Goal: Find specific page/section: Find specific page/section

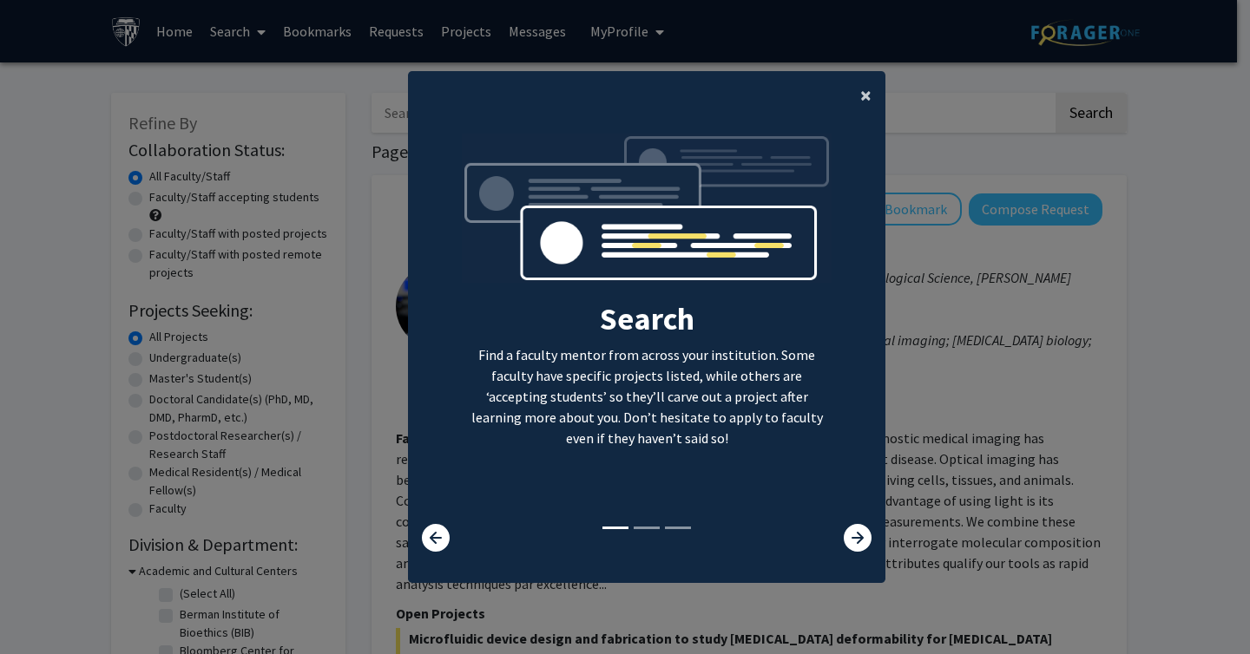
click at [866, 99] on button "×" at bounding box center [865, 95] width 39 height 49
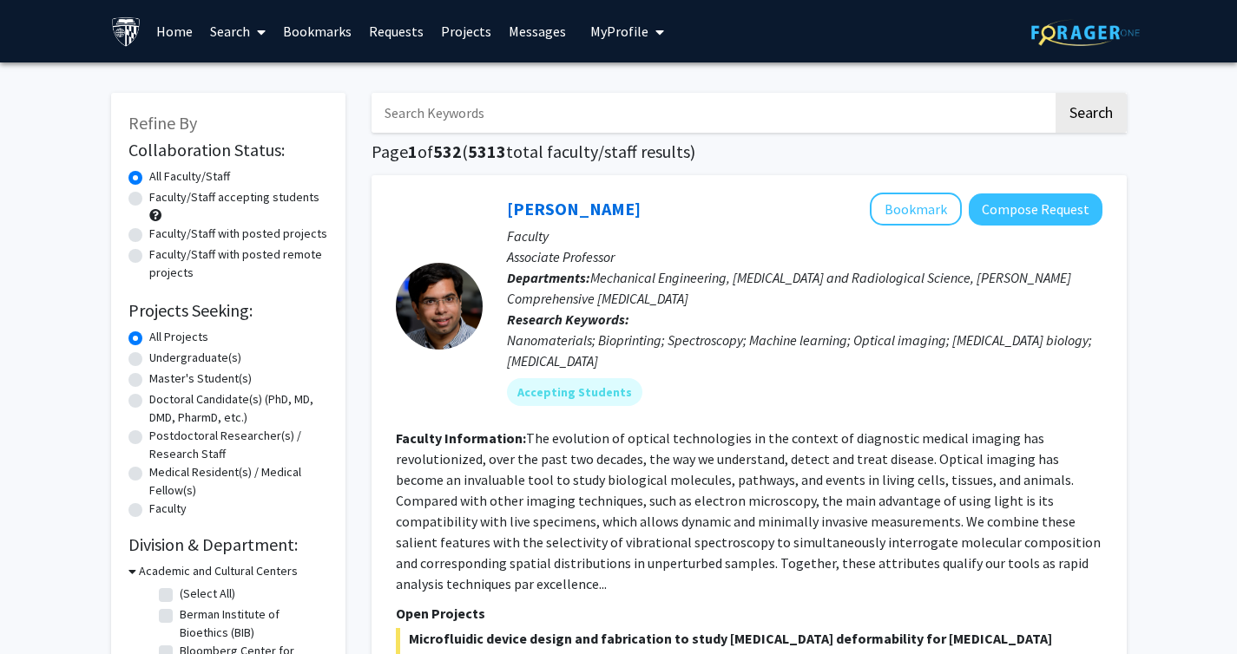
click at [847, 109] on input "Search Keywords" at bounding box center [711, 113] width 681 height 40
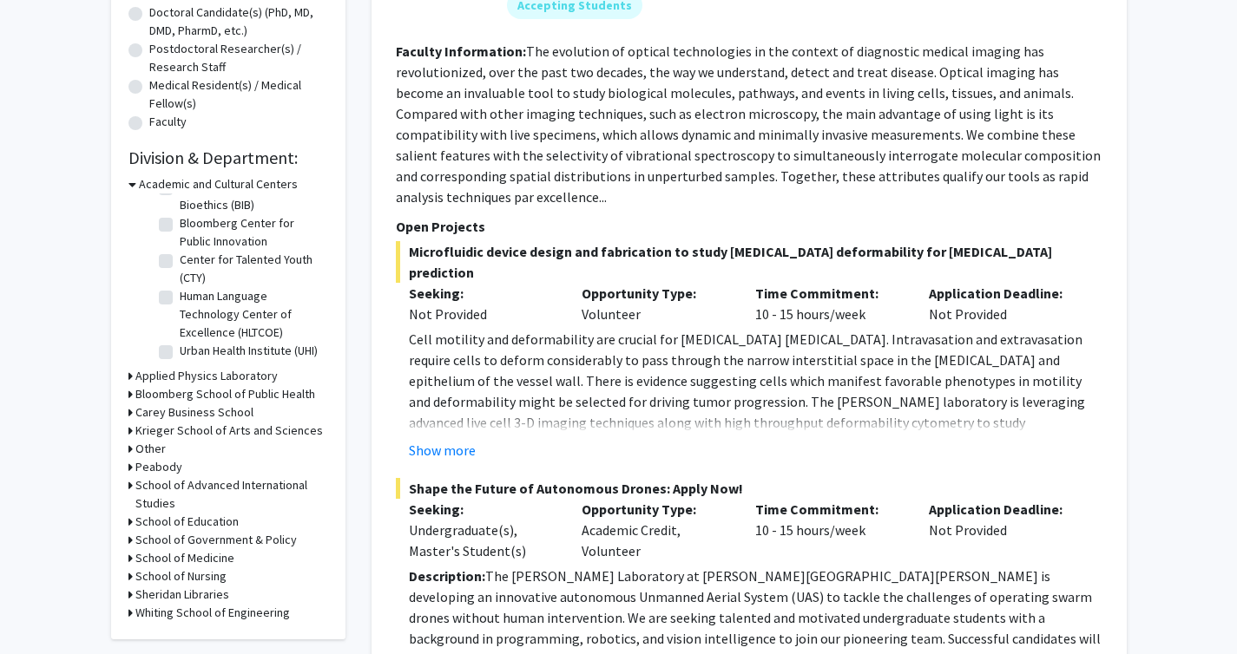
scroll to position [421, 0]
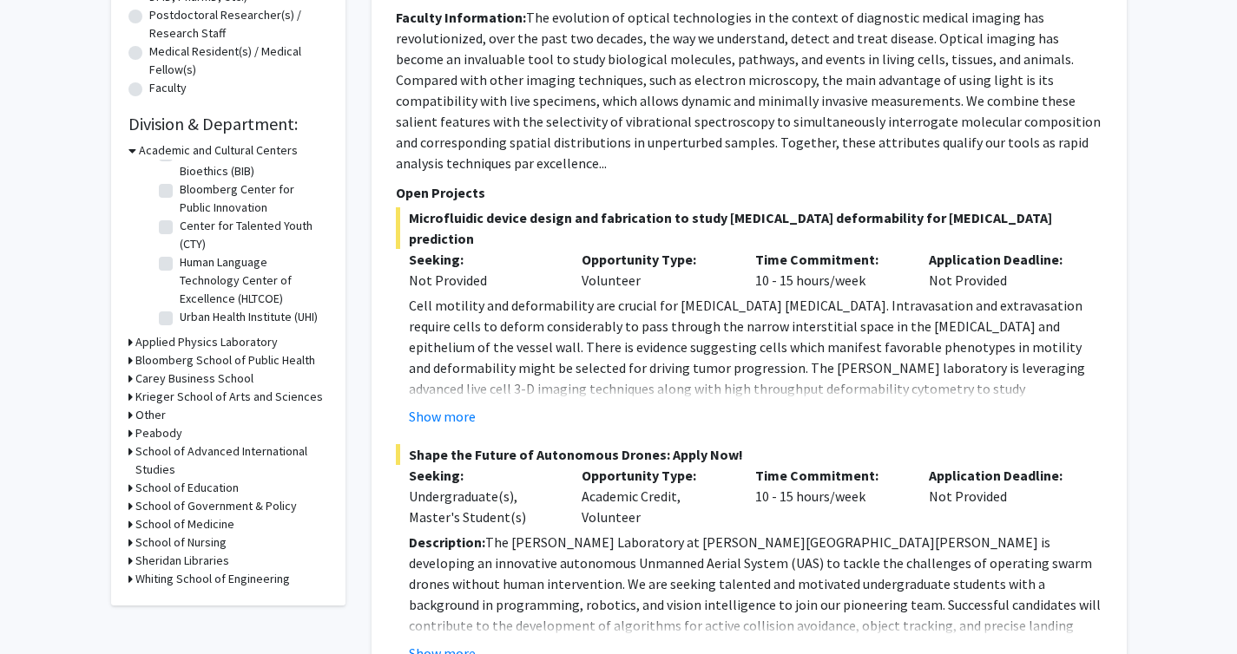
click at [148, 399] on h3 "Krieger School of Arts and Sciences" at bounding box center [228, 397] width 187 height 18
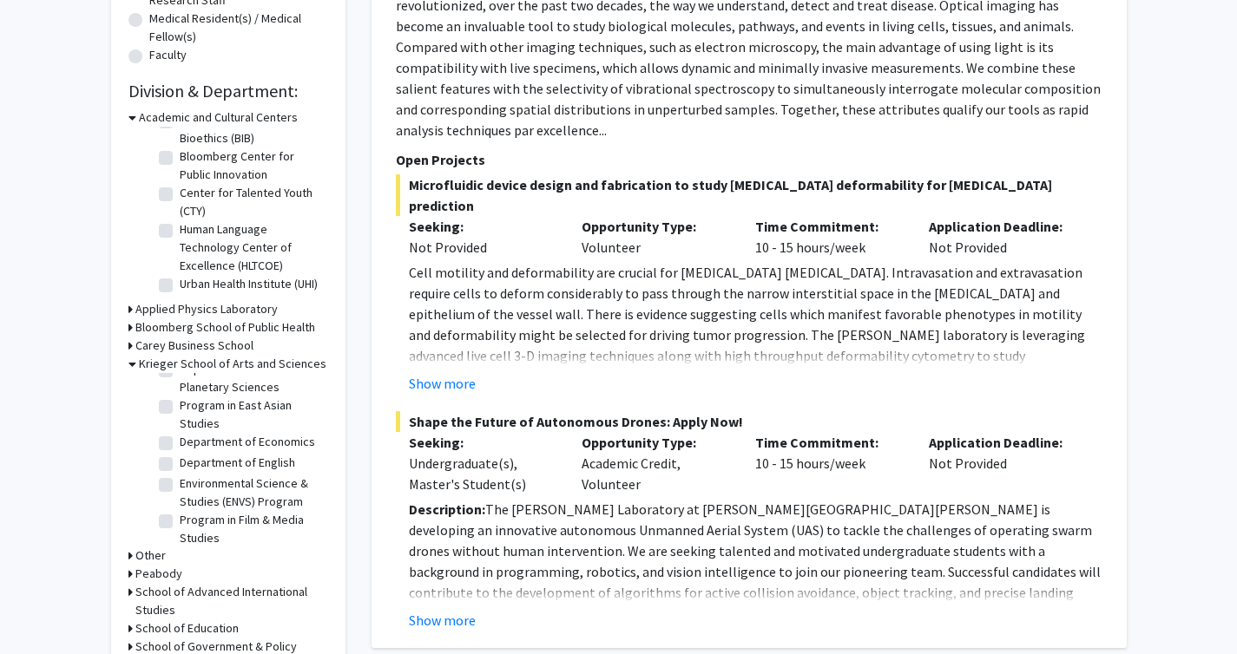
scroll to position [608, 0]
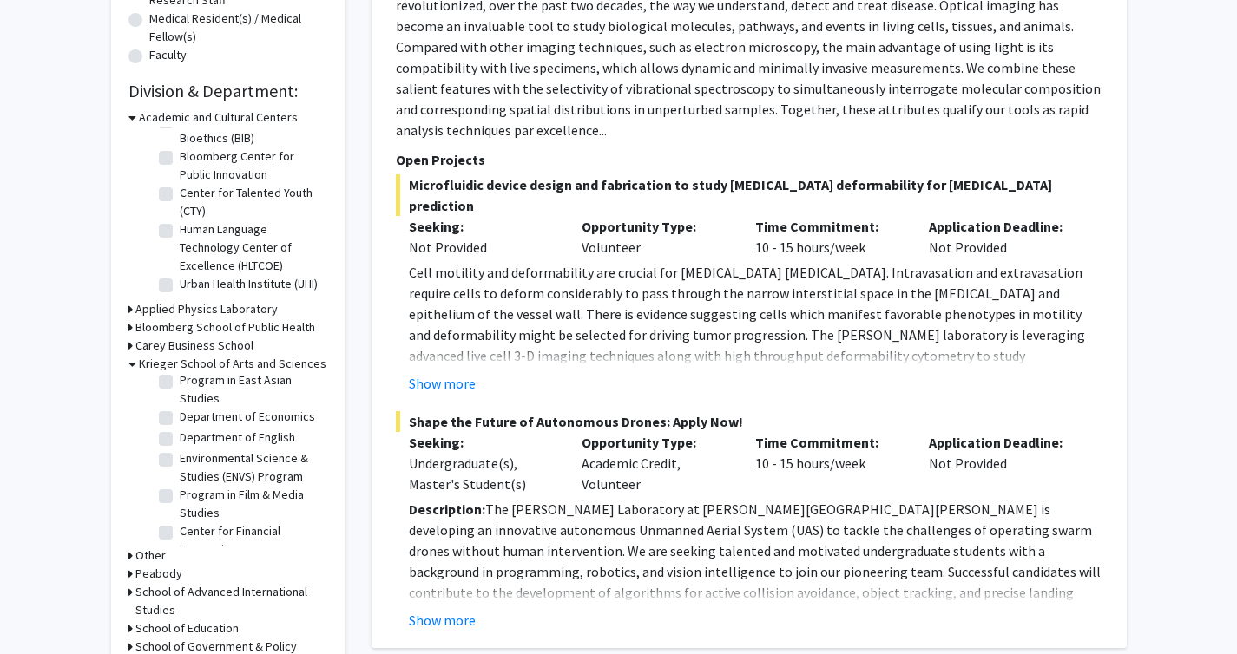
click at [180, 447] on label "Department of English" at bounding box center [237, 438] width 115 height 18
click at [180, 440] on input "Department of English" at bounding box center [185, 434] width 11 height 11
checkbox input "true"
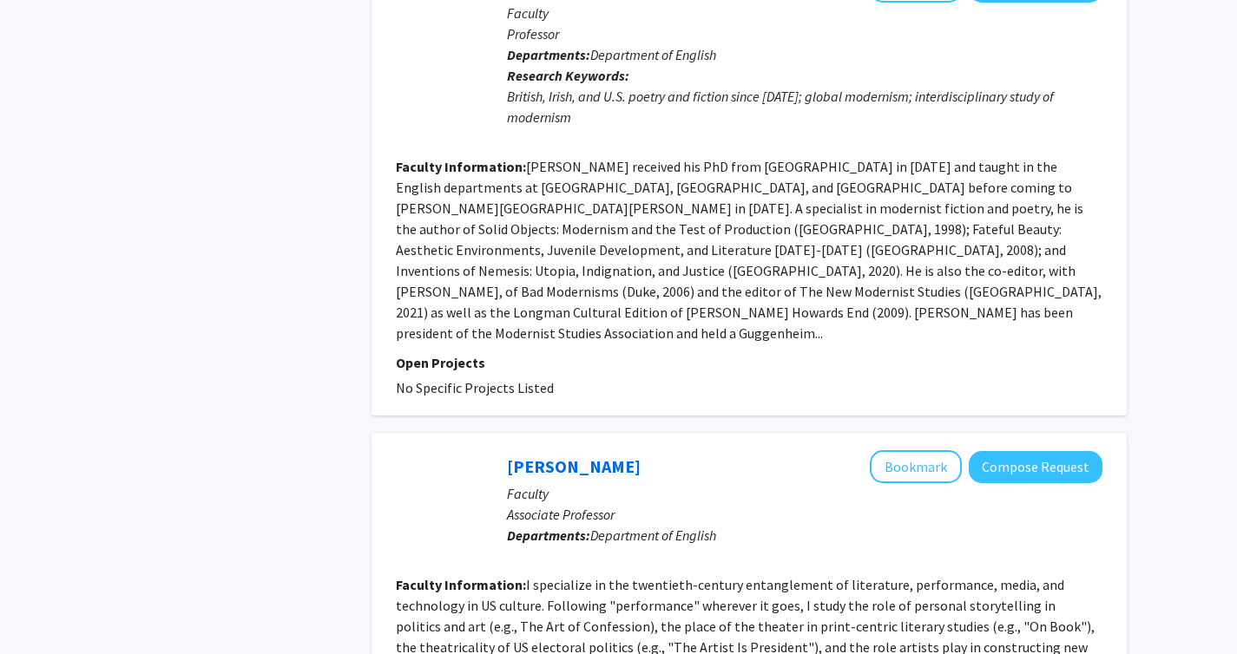
scroll to position [3941, 0]
